Goal: Information Seeking & Learning: Learn about a topic

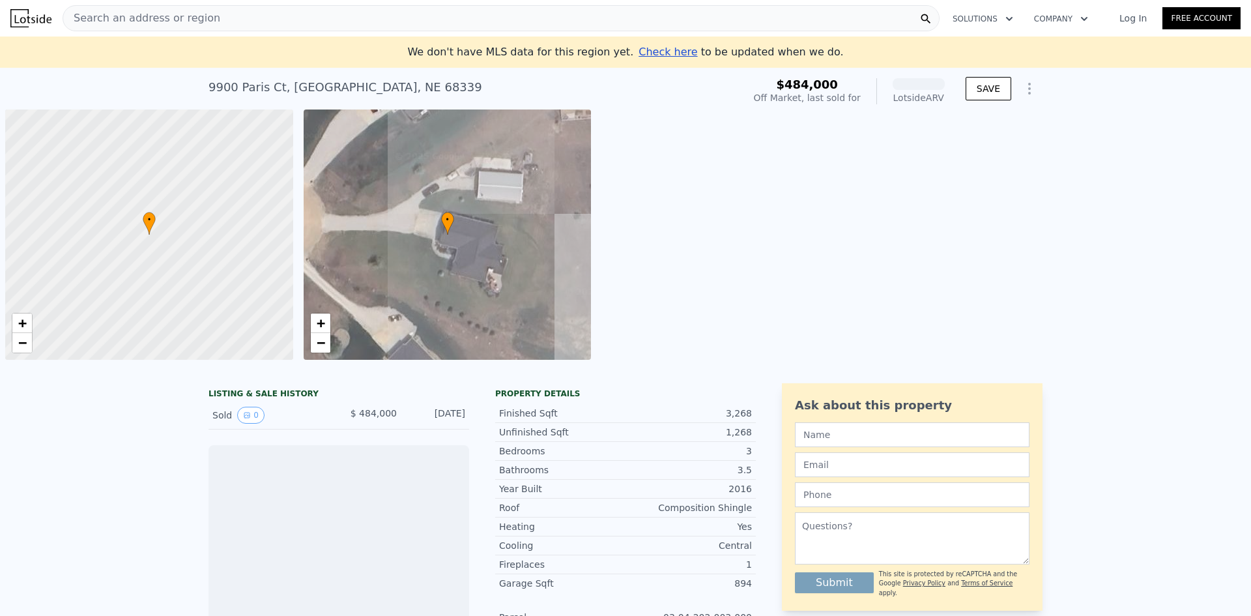
scroll to position [0, 5]
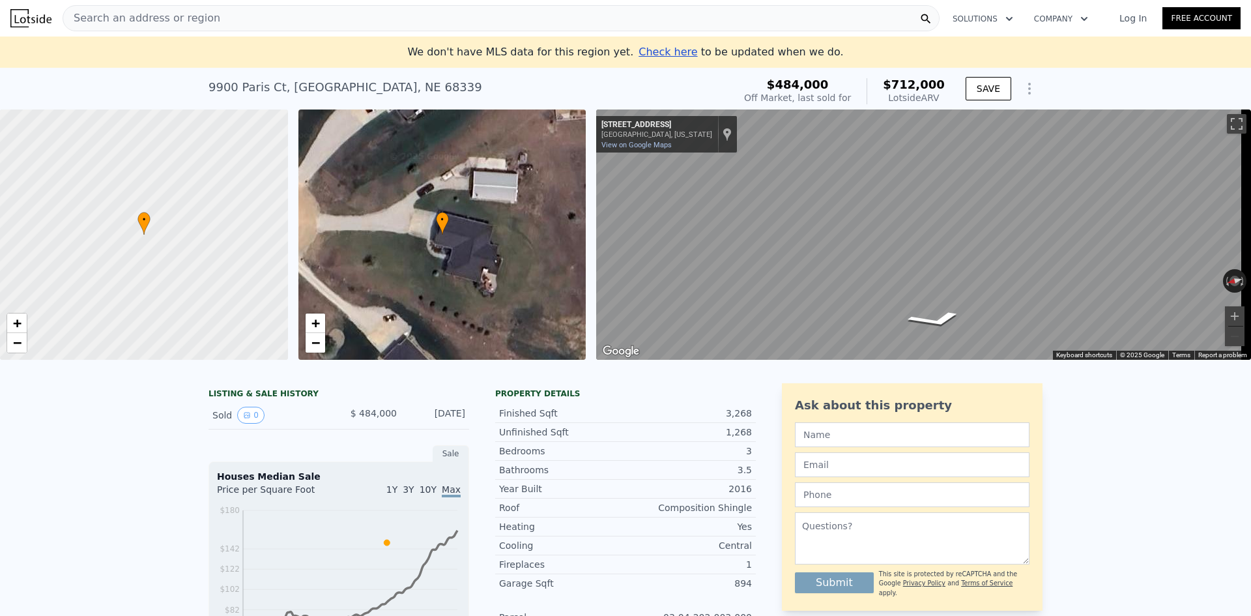
click at [623, 140] on div "9921 Paris Ct Denton, Nebraska 9921 Paris Ct View on Google Maps Custom Imagery" at bounding box center [666, 134] width 141 height 36
click at [629, 141] on link "View on Google Maps" at bounding box center [636, 145] width 70 height 8
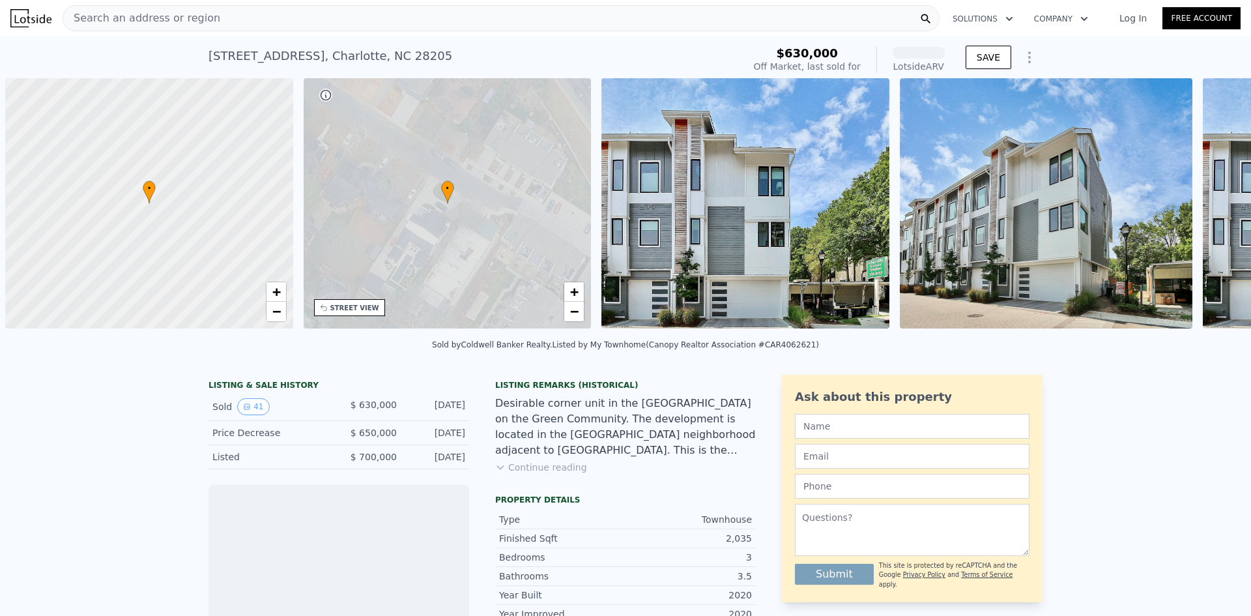
scroll to position [0, 5]
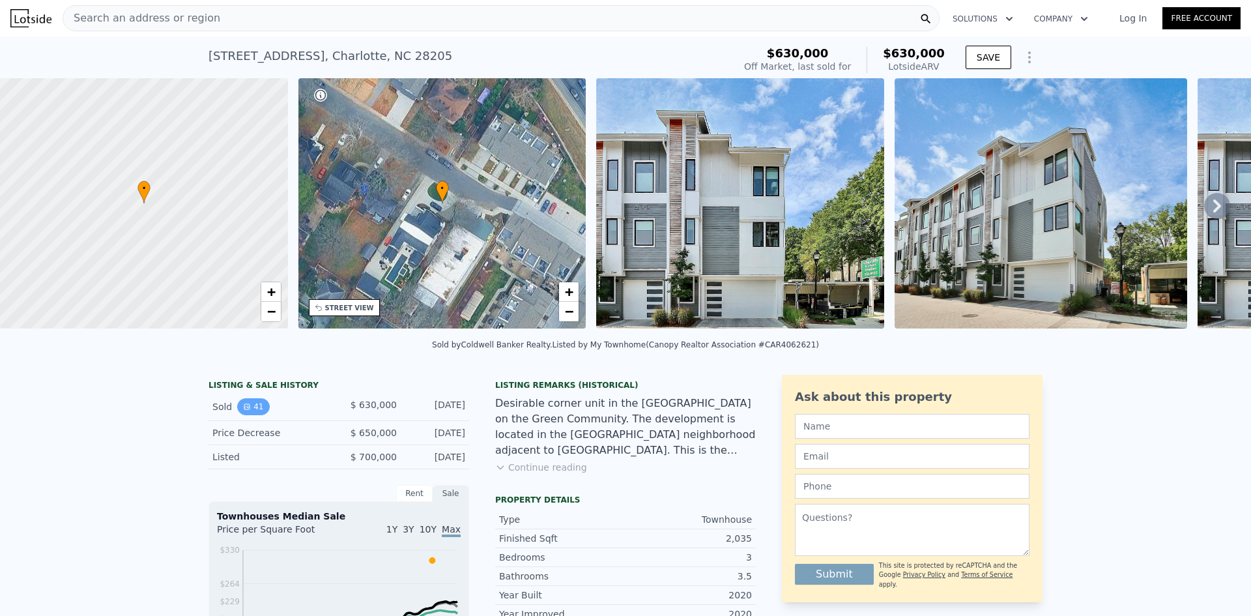
click at [244, 409] on icon "View historical data" at bounding box center [246, 406] width 5 height 5
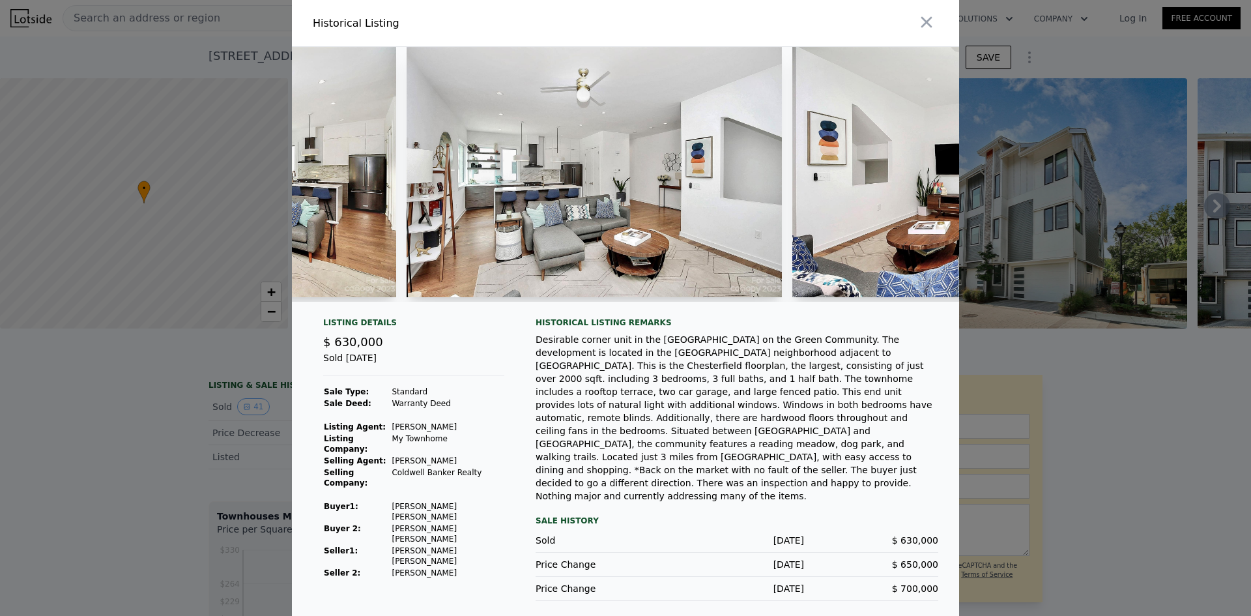
scroll to position [0, 5344]
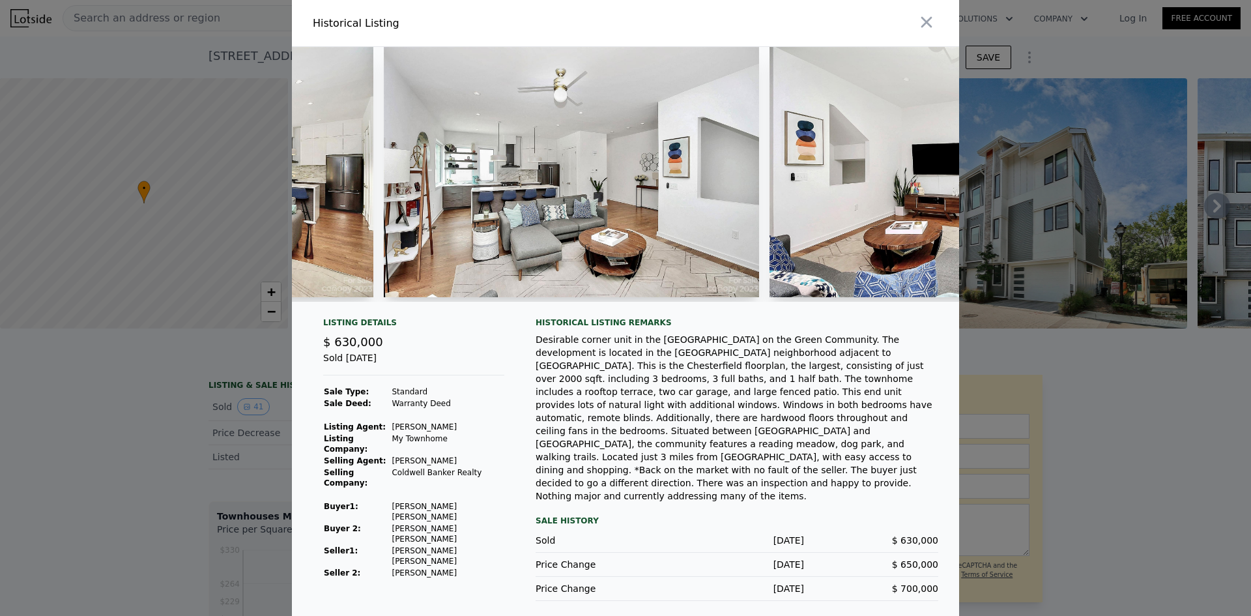
click at [1070, 259] on div at bounding box center [625, 308] width 1251 height 616
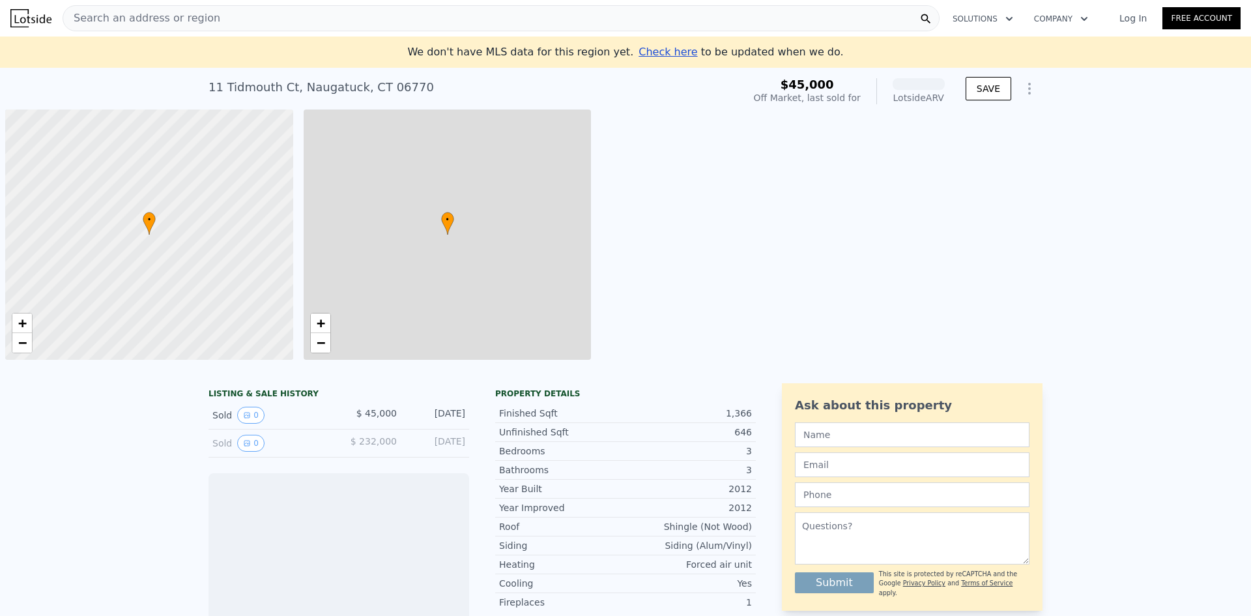
scroll to position [0, 5]
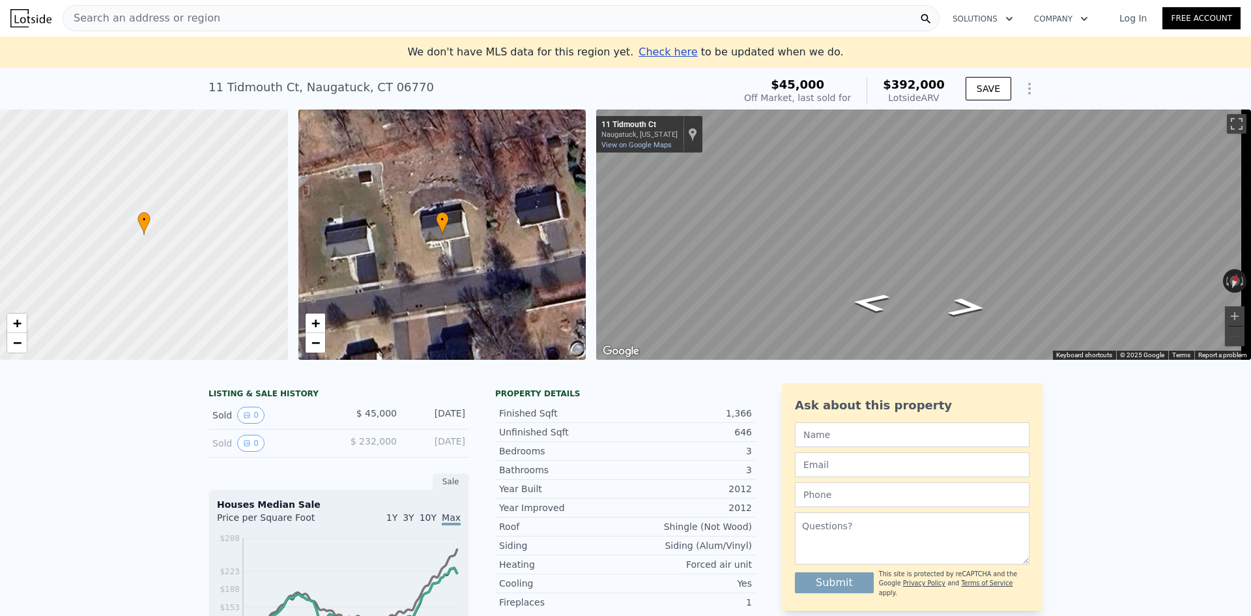
click at [825, 257] on div "Map" at bounding box center [923, 234] width 655 height 250
click at [870, 300] on icon "Go West, Tidmouth Ct" at bounding box center [870, 302] width 70 height 27
click at [648, 143] on link "View on Google Maps" at bounding box center [636, 145] width 70 height 8
